Goal: Task Accomplishment & Management: Manage account settings

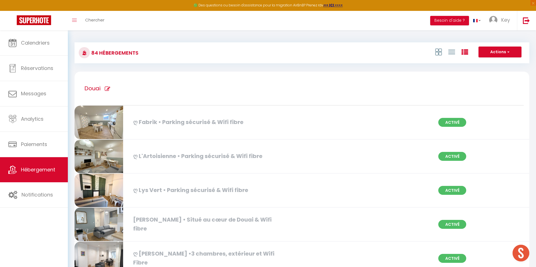
scroll to position [2247, 0]
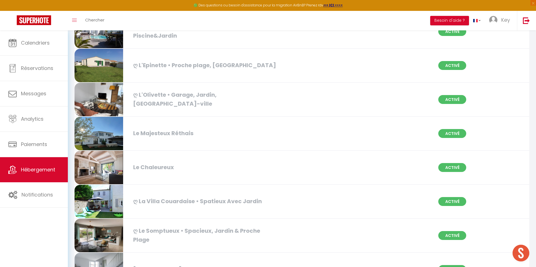
click at [216, 127] on div "Le Majesteux Réthais Activé" at bounding box center [302, 134] width 462 height 34
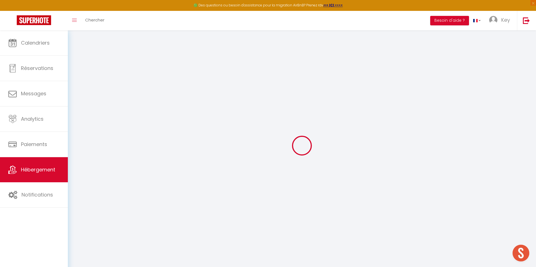
checkbox input "true"
checkbox input "false"
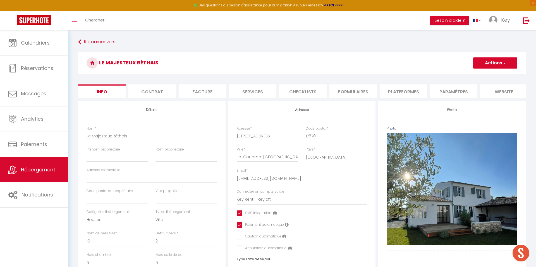
checkbox input "true"
checkbox input "false"
click at [128, 154] on input "Prénom propriétaire" at bounding box center [117, 157] width 62 height 10
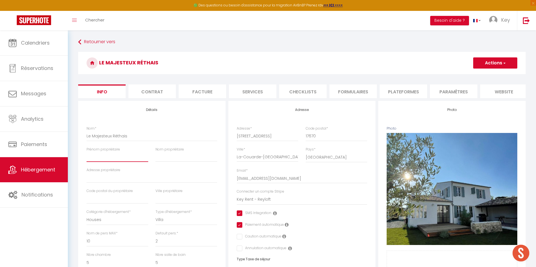
paste input "[URL][DOMAIN_NAME]"
type input "[URL][DOMAIN_NAME]"
checkbox input "true"
checkbox input "false"
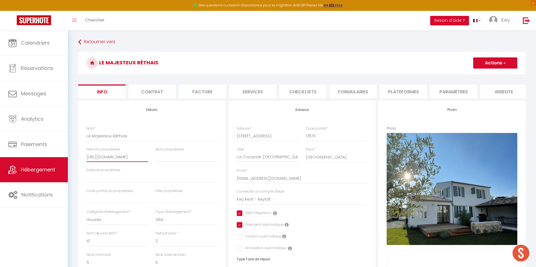
checkbox input "false"
type input "[URL][DOMAIN_NAME]"
click at [482, 62] on button "Actions" at bounding box center [495, 62] width 44 height 11
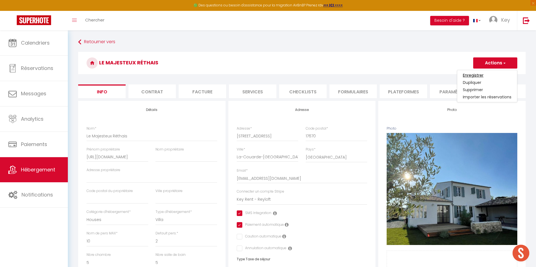
click at [481, 75] on input "Enregistrer" at bounding box center [472, 76] width 21 height 6
